Goal: Task Accomplishment & Management: Use online tool/utility

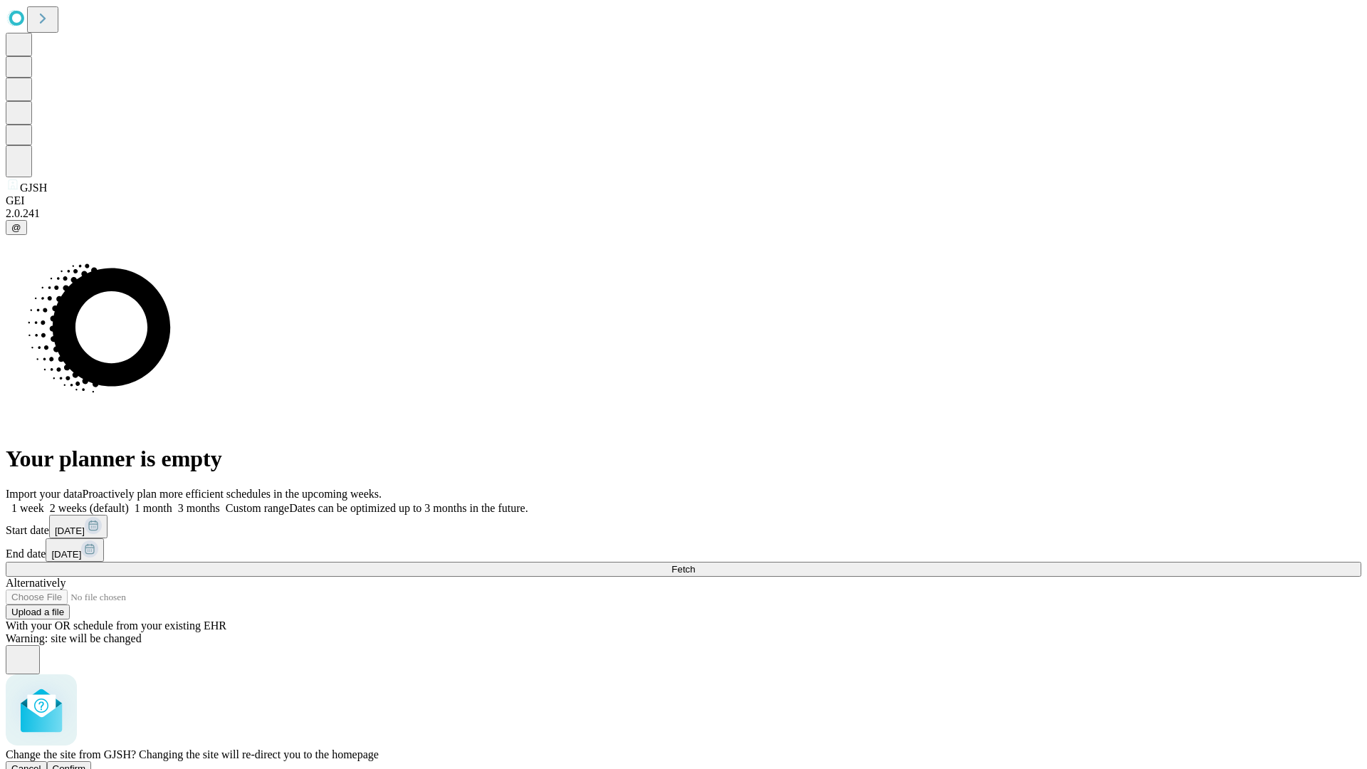
click at [86, 763] on span "Confirm" at bounding box center [69, 768] width 33 height 11
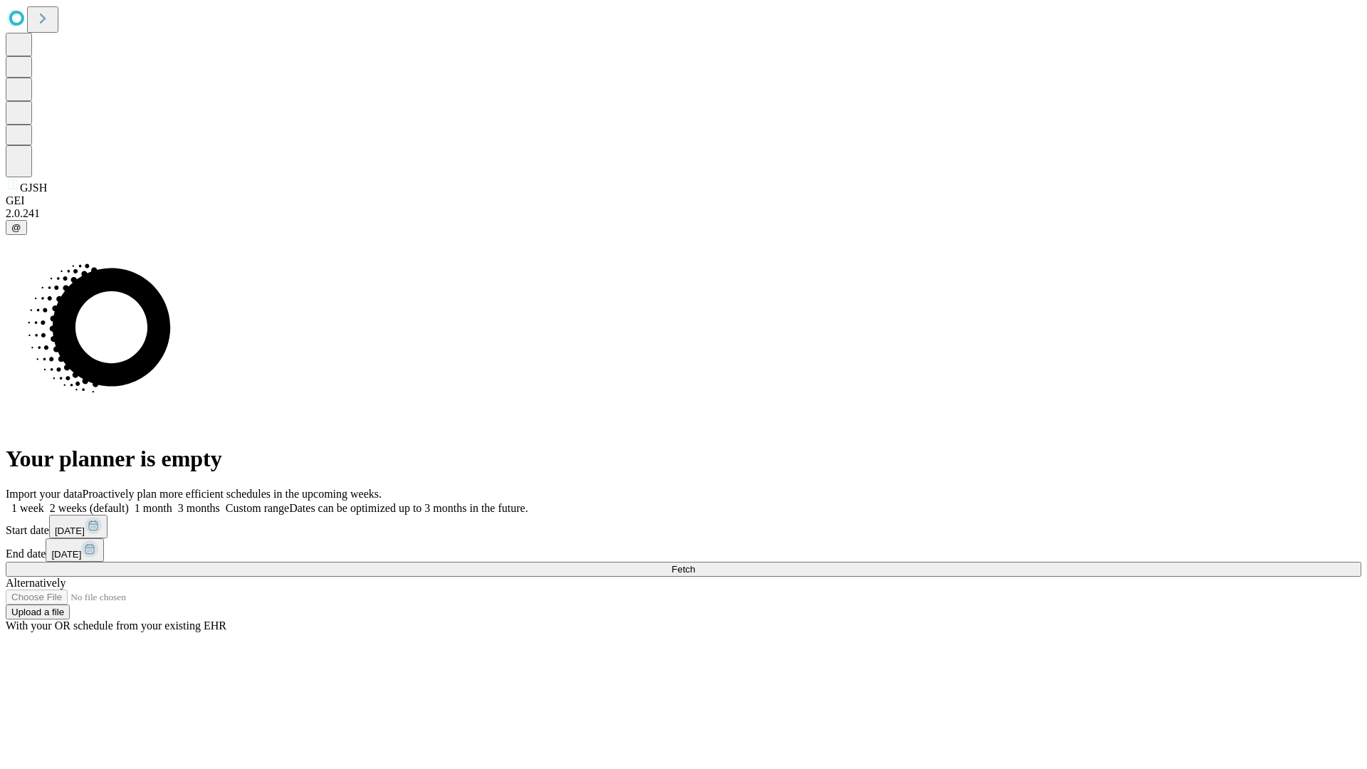
click at [172, 502] on label "1 month" at bounding box center [150, 508] width 43 height 12
click at [695, 564] on span "Fetch" at bounding box center [682, 569] width 23 height 11
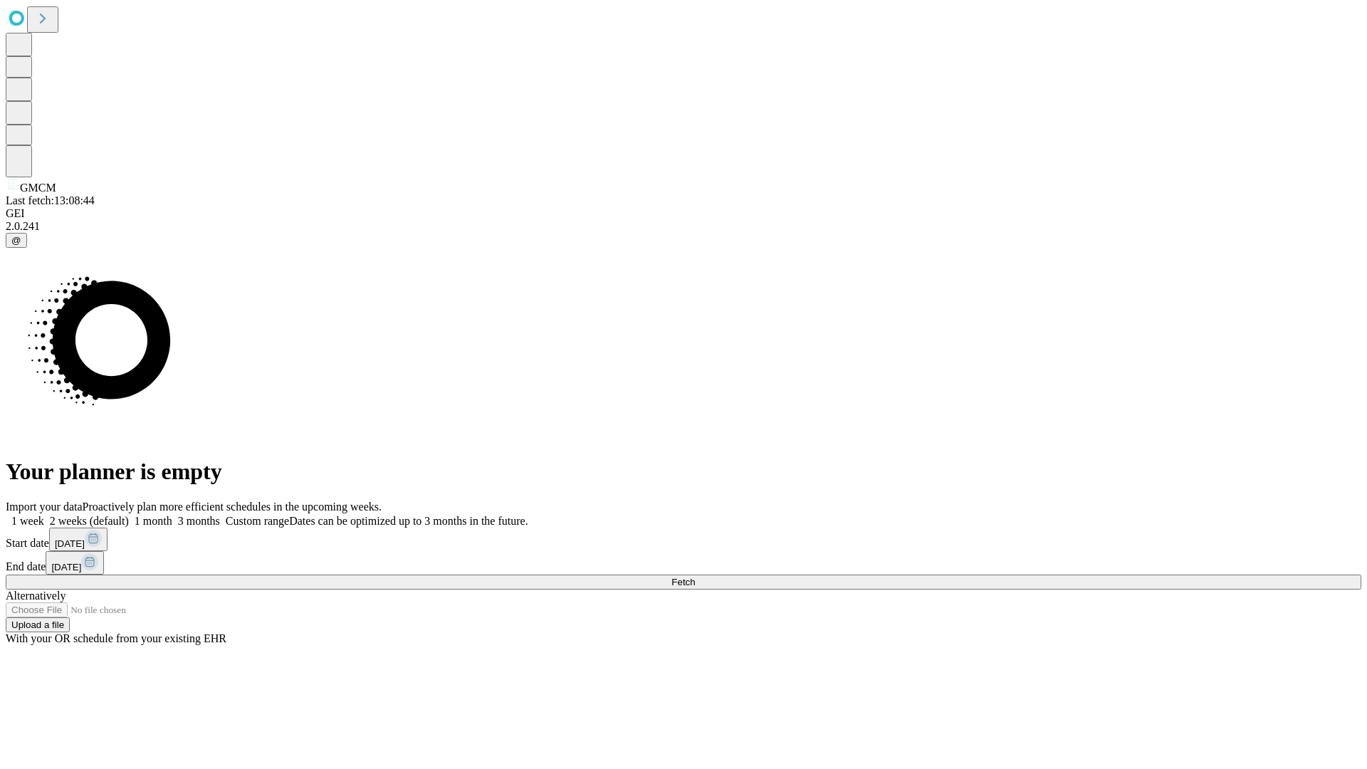
click at [172, 515] on label "1 month" at bounding box center [150, 521] width 43 height 12
click at [695, 577] on span "Fetch" at bounding box center [682, 582] width 23 height 11
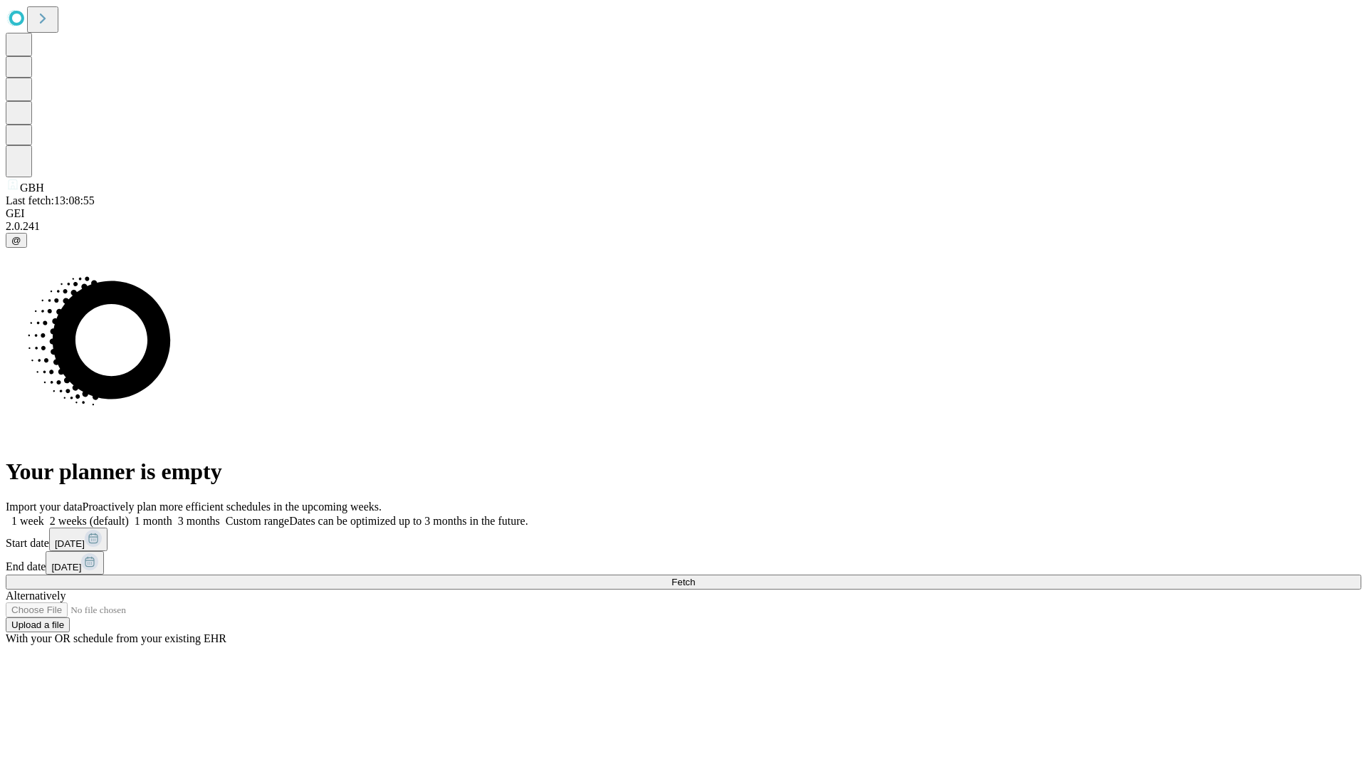
click at [172, 515] on label "1 month" at bounding box center [150, 521] width 43 height 12
click at [695, 577] on span "Fetch" at bounding box center [682, 582] width 23 height 11
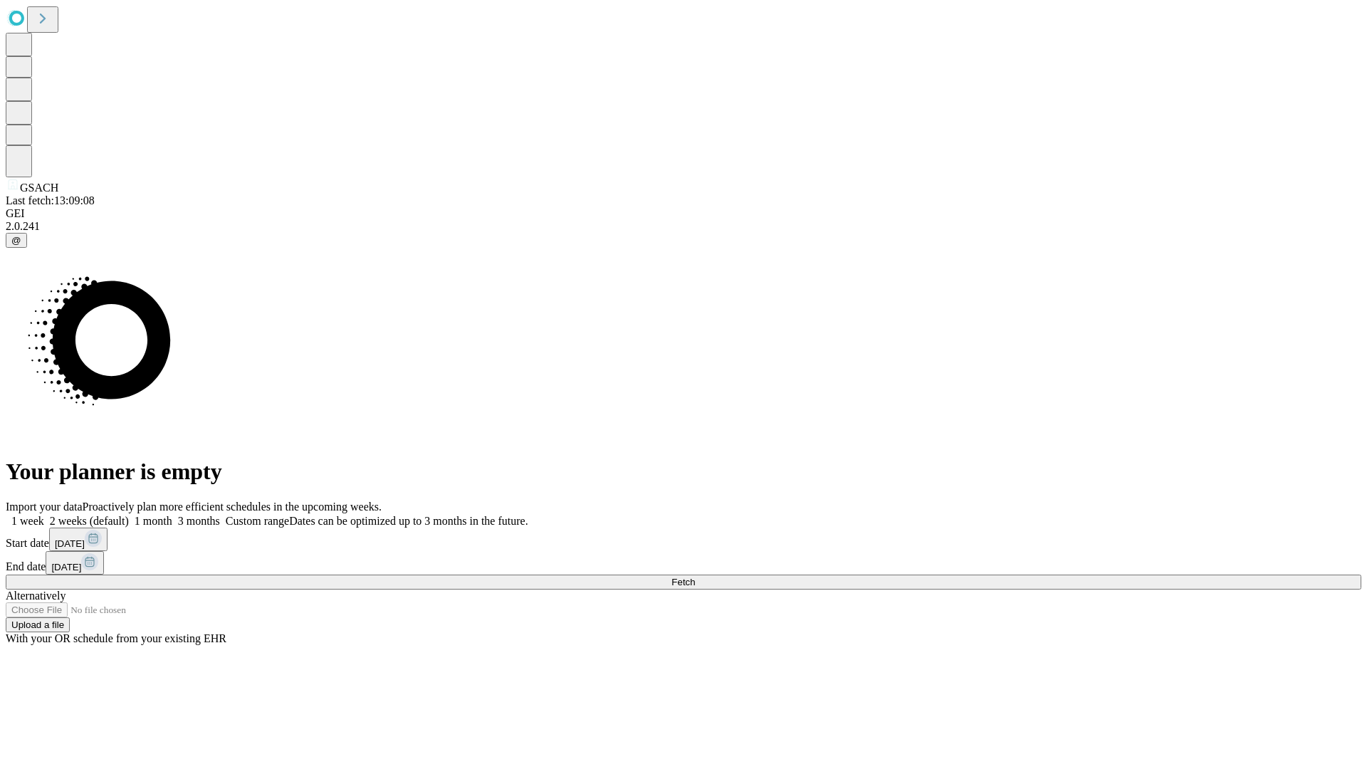
click at [695, 577] on span "Fetch" at bounding box center [682, 582] width 23 height 11
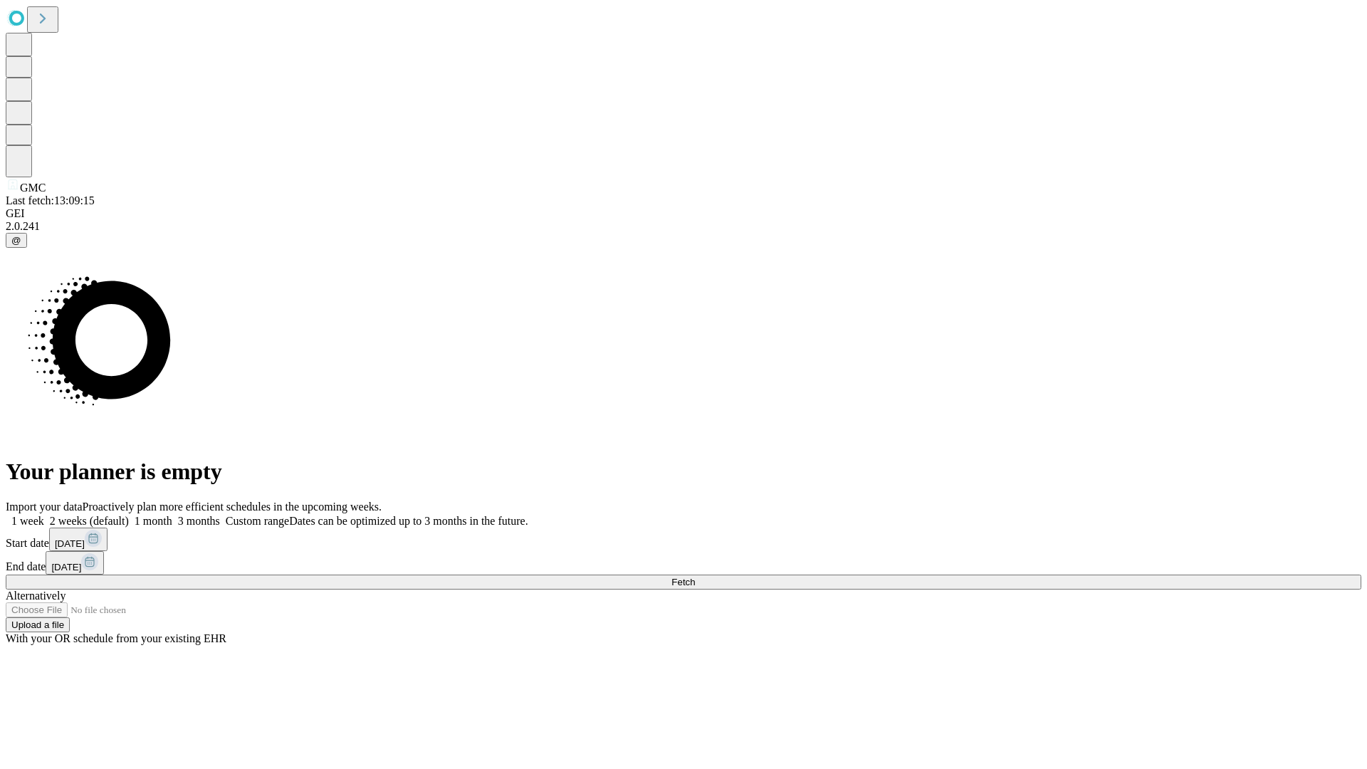
click at [172, 515] on label "1 month" at bounding box center [150, 521] width 43 height 12
click at [695, 577] on span "Fetch" at bounding box center [682, 582] width 23 height 11
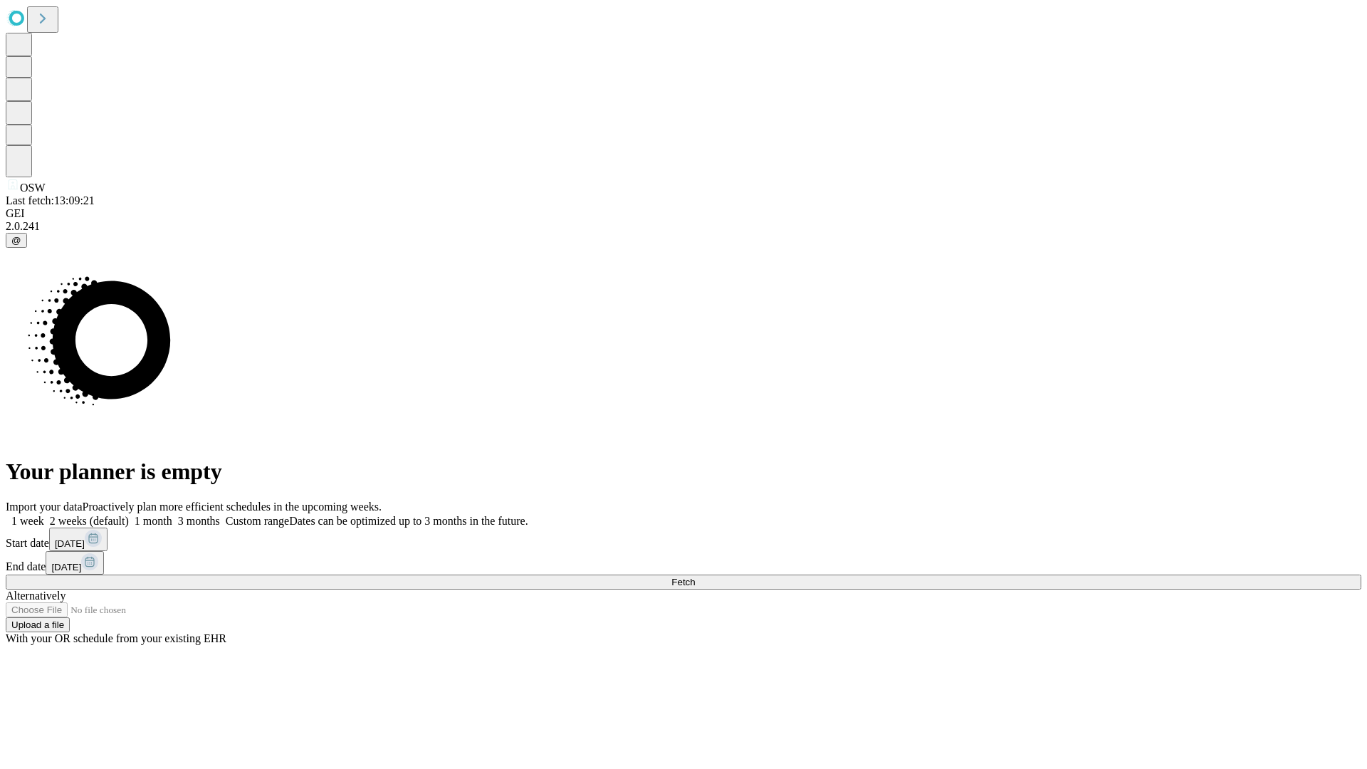
click at [172, 515] on label "1 month" at bounding box center [150, 521] width 43 height 12
click at [695, 577] on span "Fetch" at bounding box center [682, 582] width 23 height 11
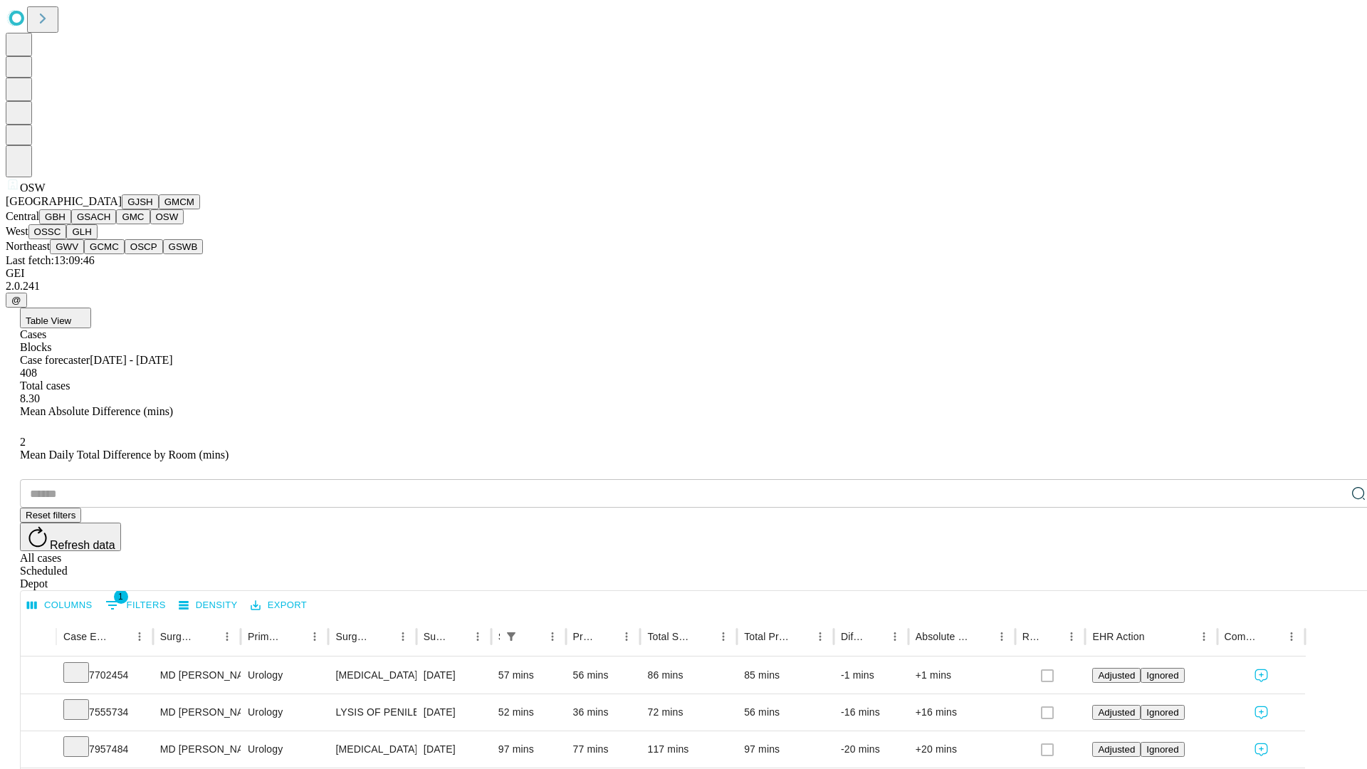
click at [67, 239] on button "OSSC" at bounding box center [47, 231] width 38 height 15
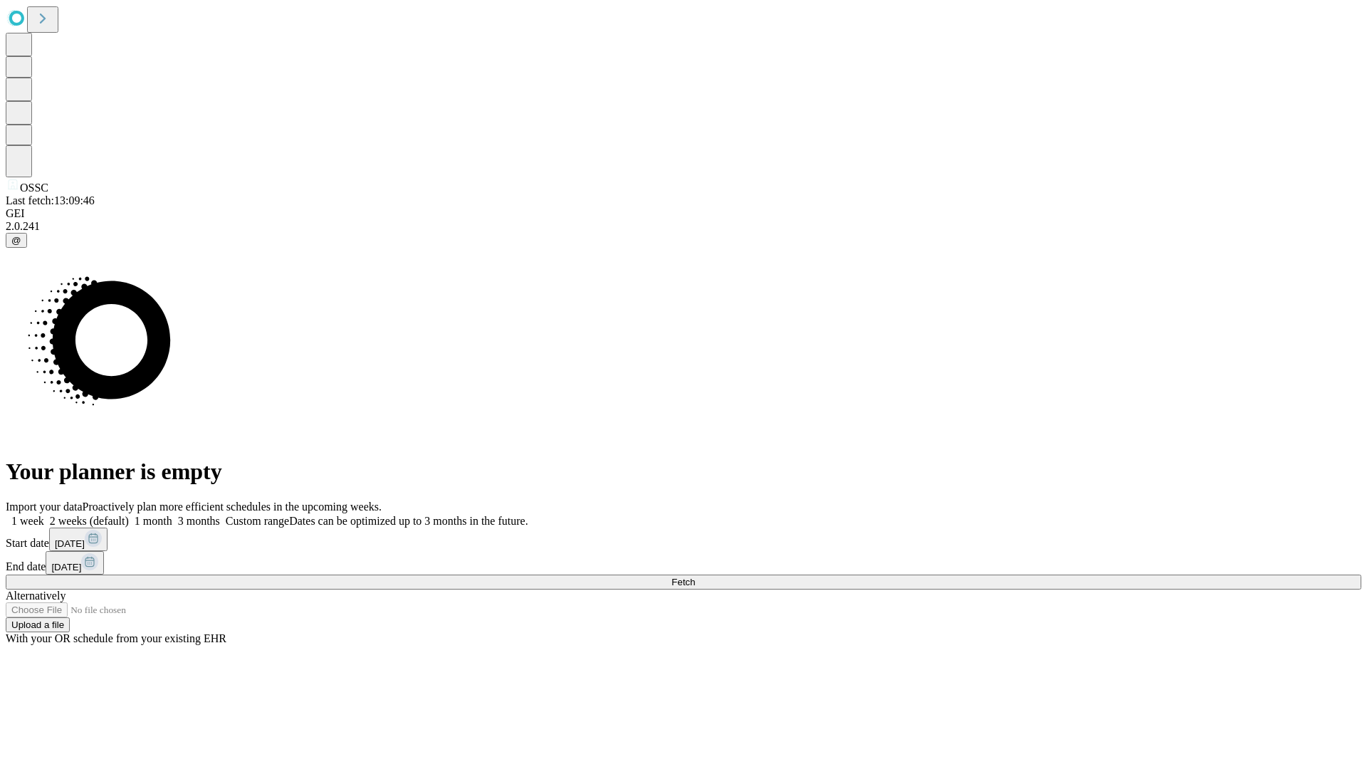
click at [695, 577] on span "Fetch" at bounding box center [682, 582] width 23 height 11
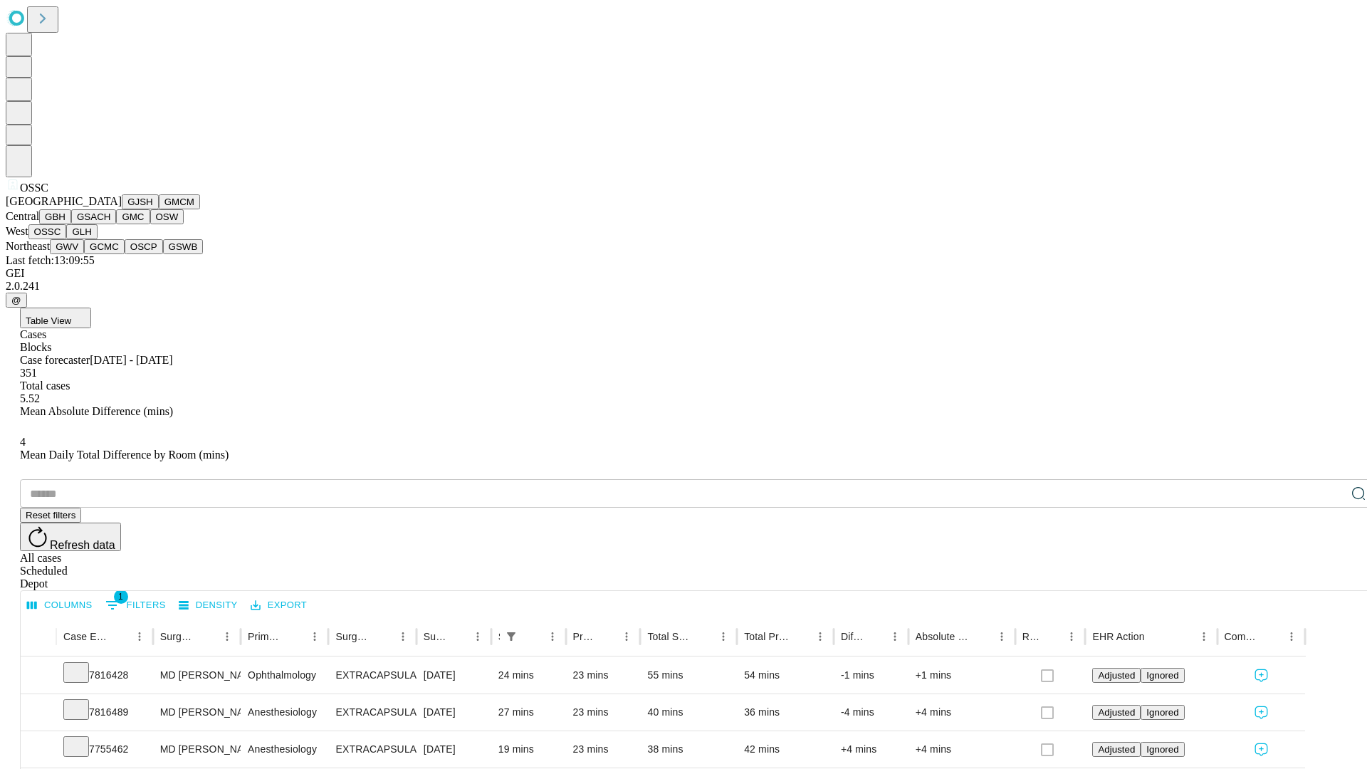
click at [97, 239] on button "GLH" at bounding box center [81, 231] width 31 height 15
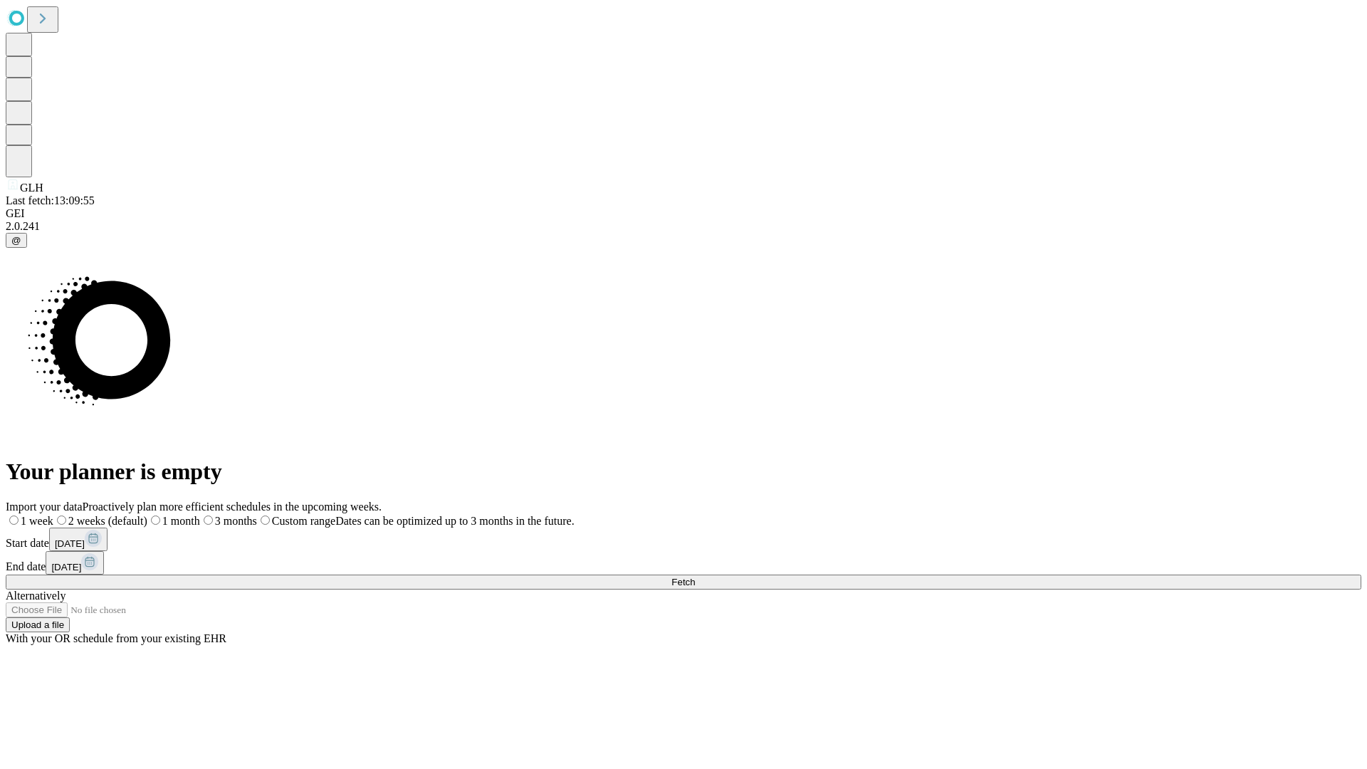
click at [200, 515] on label "1 month" at bounding box center [173, 521] width 53 height 12
click at [695, 577] on span "Fetch" at bounding box center [682, 582] width 23 height 11
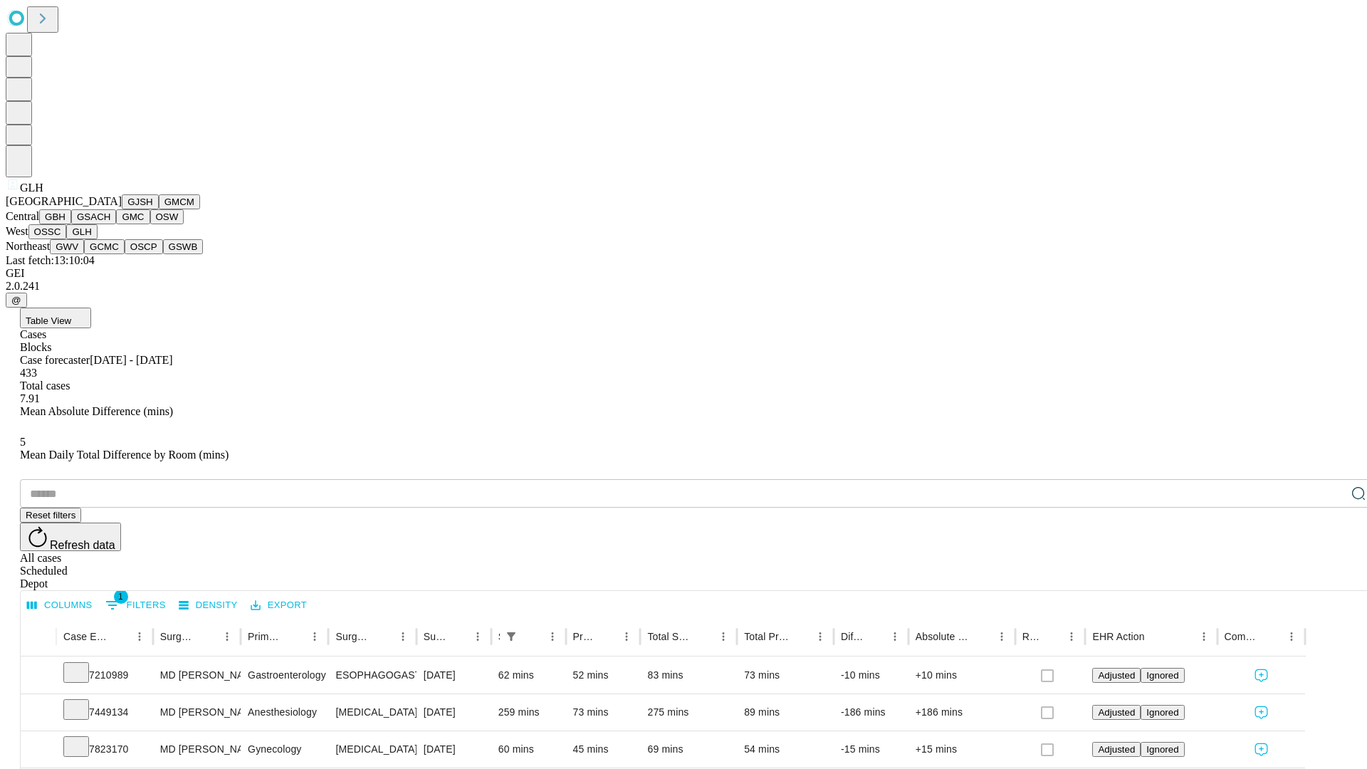
click at [84, 254] on button "GWV" at bounding box center [67, 246] width 34 height 15
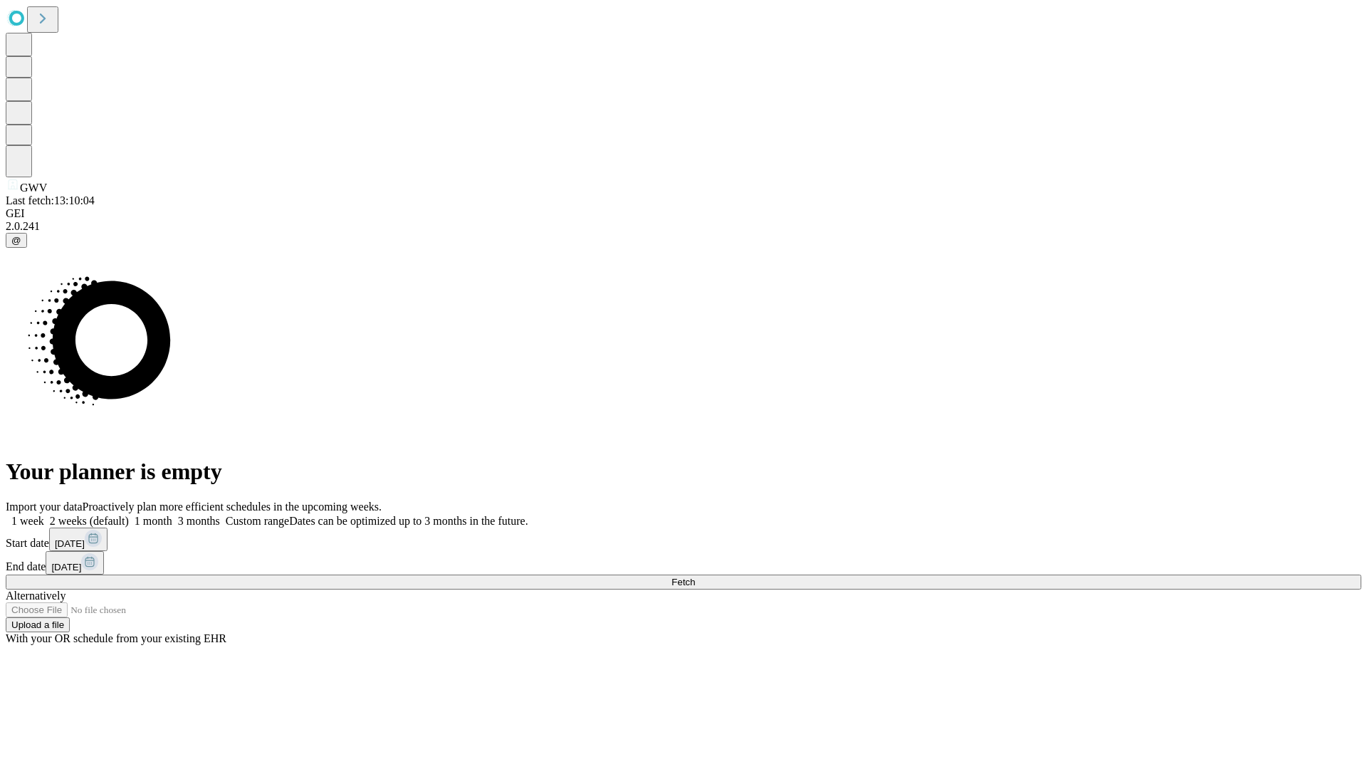
click at [695, 577] on span "Fetch" at bounding box center [682, 582] width 23 height 11
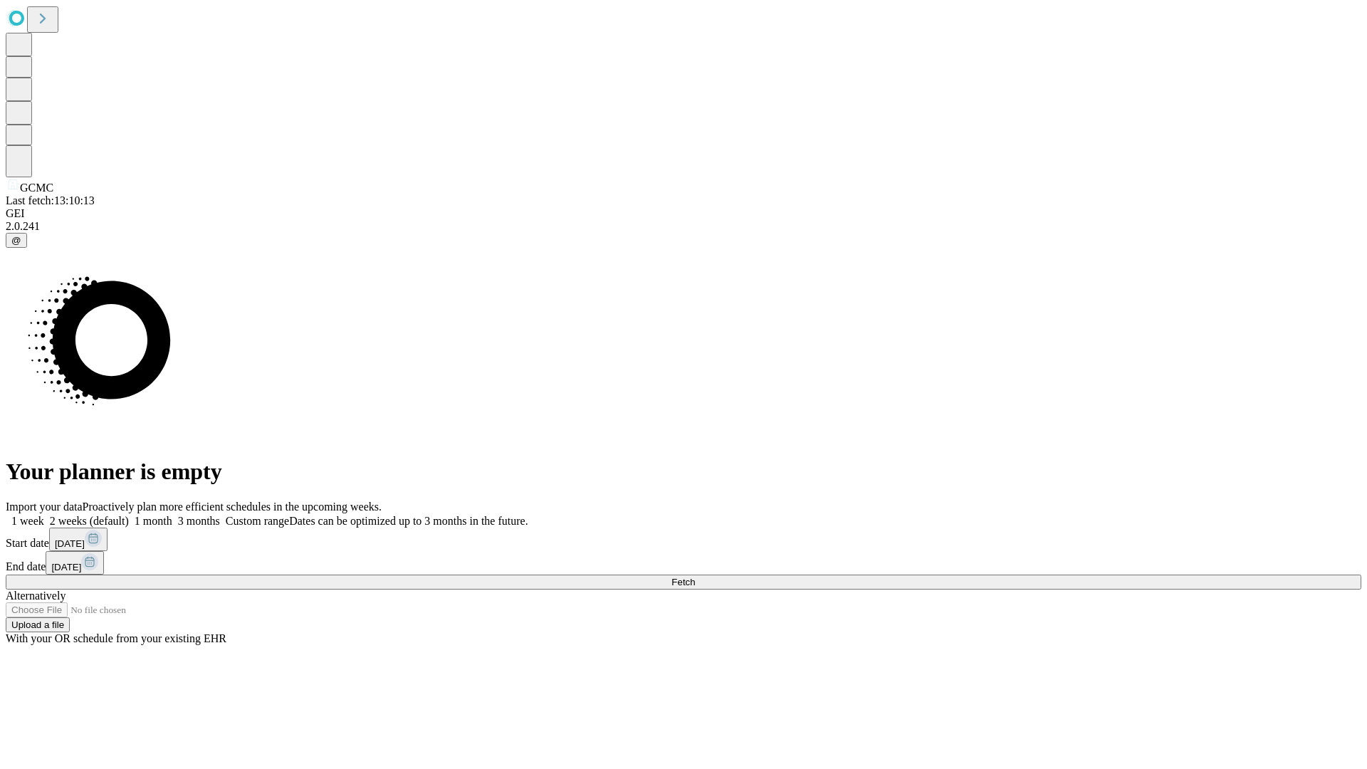
click at [172, 515] on label "1 month" at bounding box center [150, 521] width 43 height 12
click at [695, 577] on span "Fetch" at bounding box center [682, 582] width 23 height 11
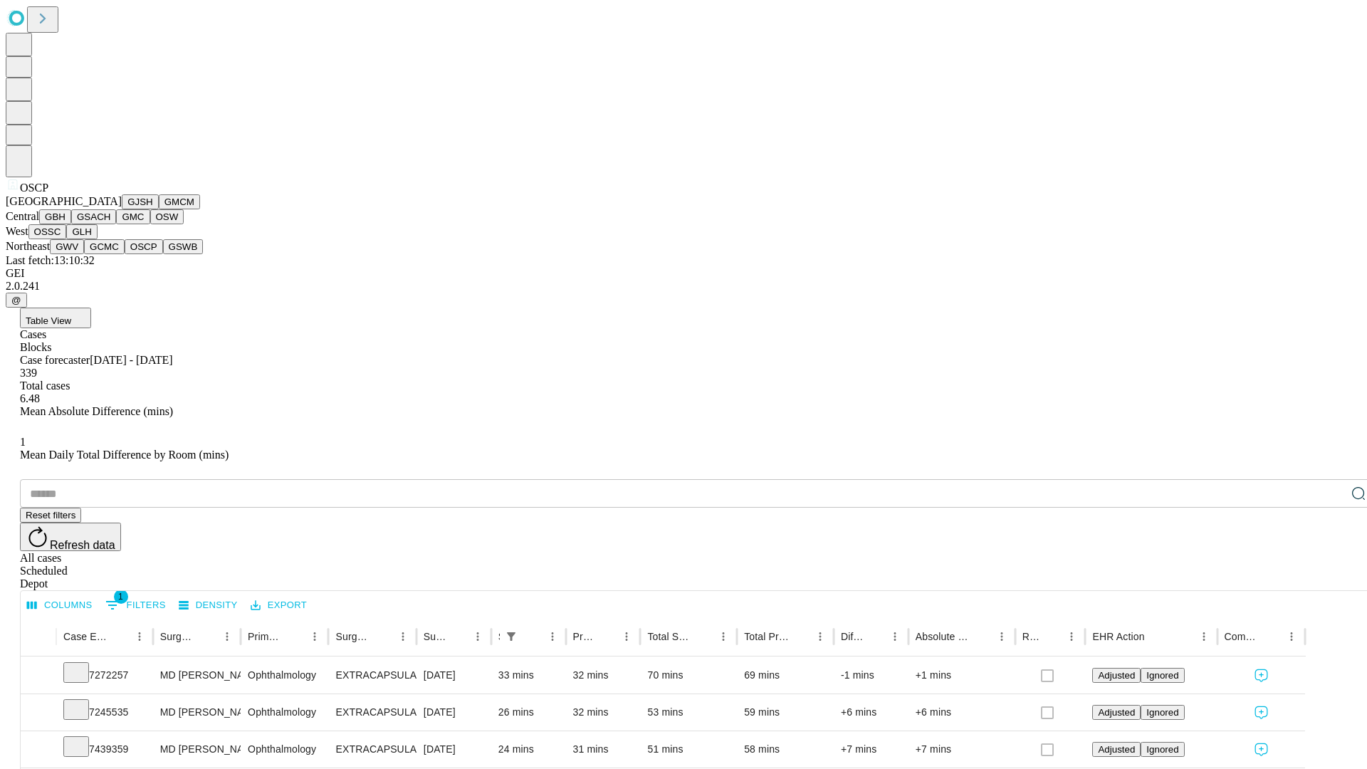
click at [163, 254] on button "GSWB" at bounding box center [183, 246] width 41 height 15
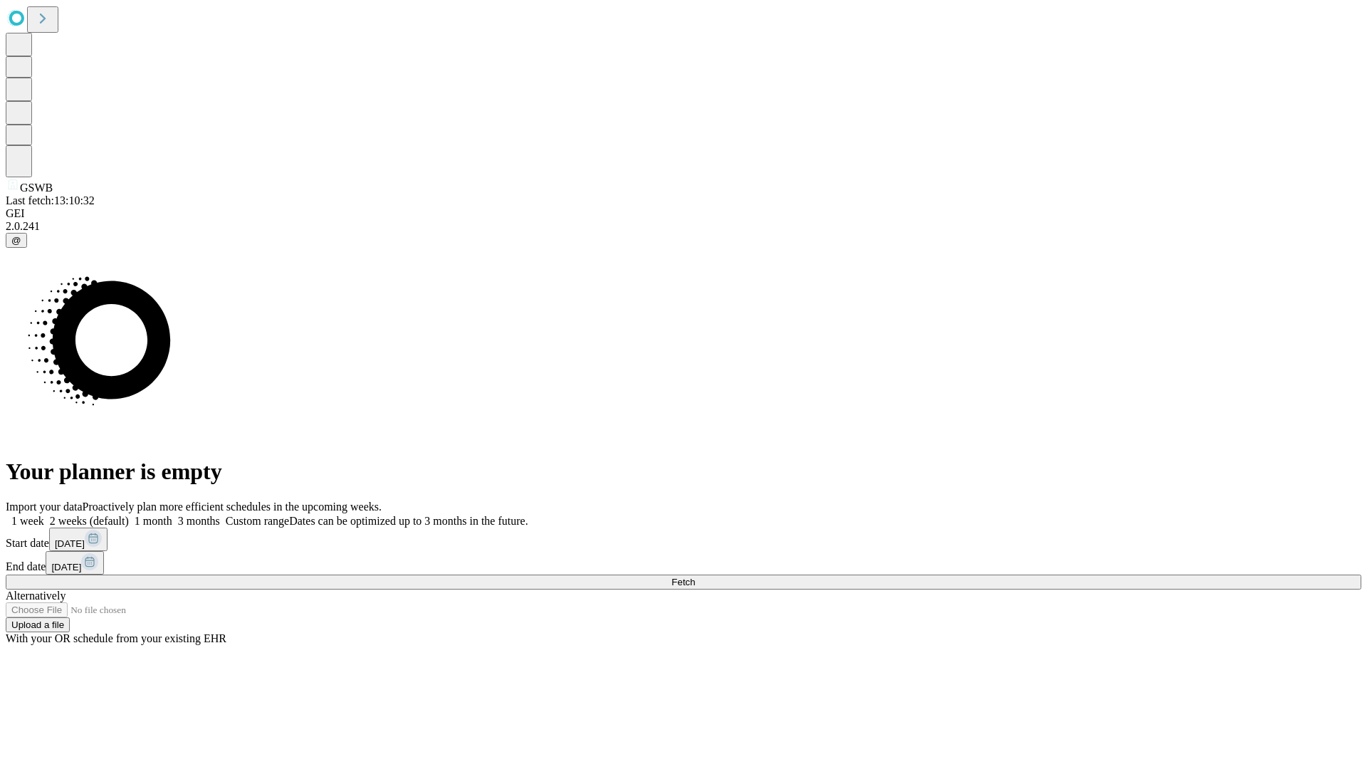
click at [172, 515] on label "1 month" at bounding box center [150, 521] width 43 height 12
click at [695, 577] on span "Fetch" at bounding box center [682, 582] width 23 height 11
